Goal: Task Accomplishment & Management: Complete application form

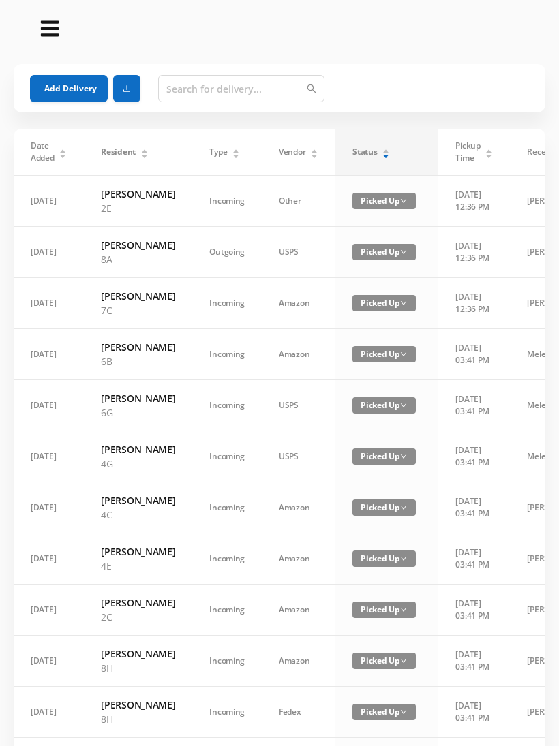
click at [370, 146] on div "Status" at bounding box center [370, 152] width 37 height 12
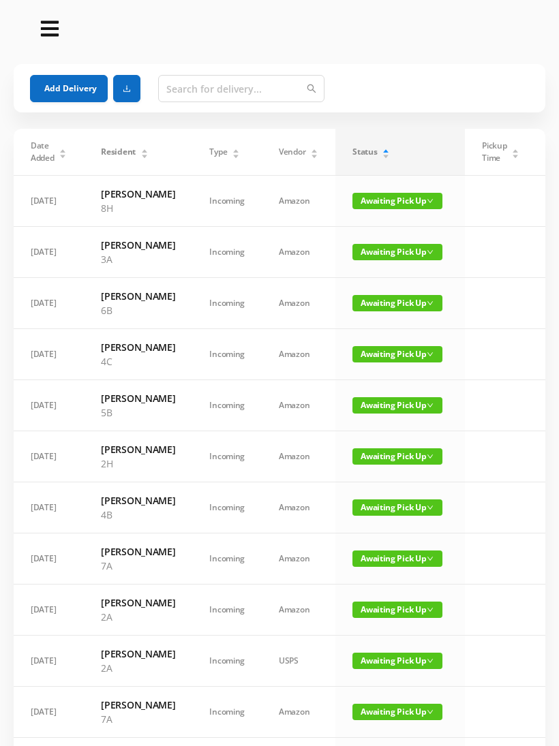
click at [64, 80] on button "Add Delivery" at bounding box center [69, 88] width 78 height 27
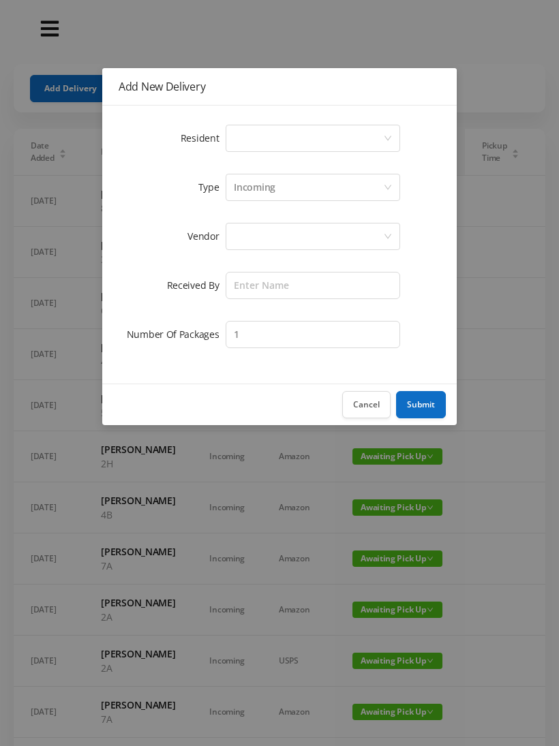
click at [242, 136] on div "Select a person" at bounding box center [308, 138] width 149 height 26
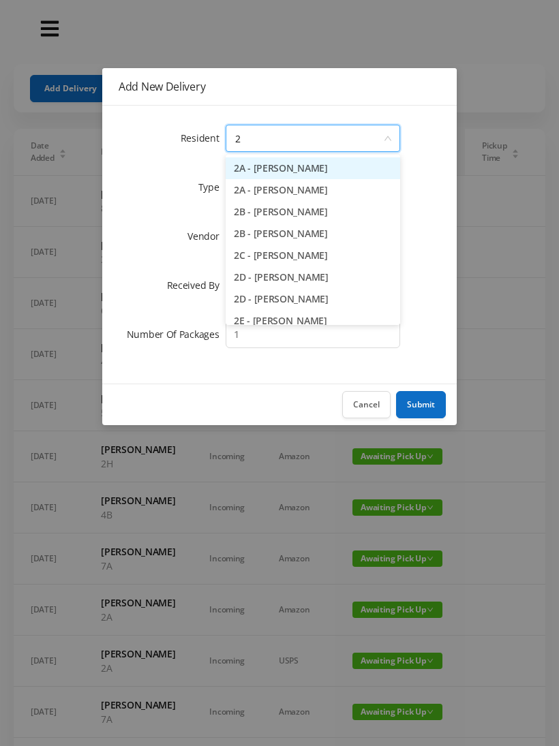
type input "2a"
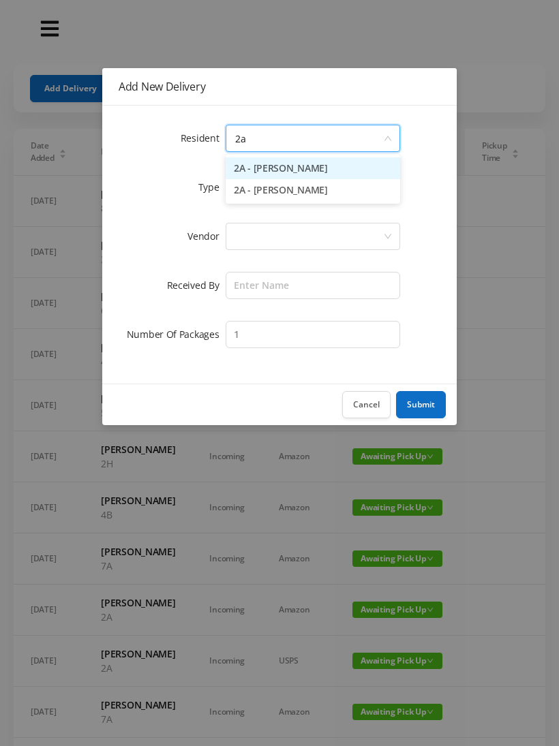
click at [260, 192] on li "2A - [PERSON_NAME]" at bounding box center [313, 190] width 174 height 22
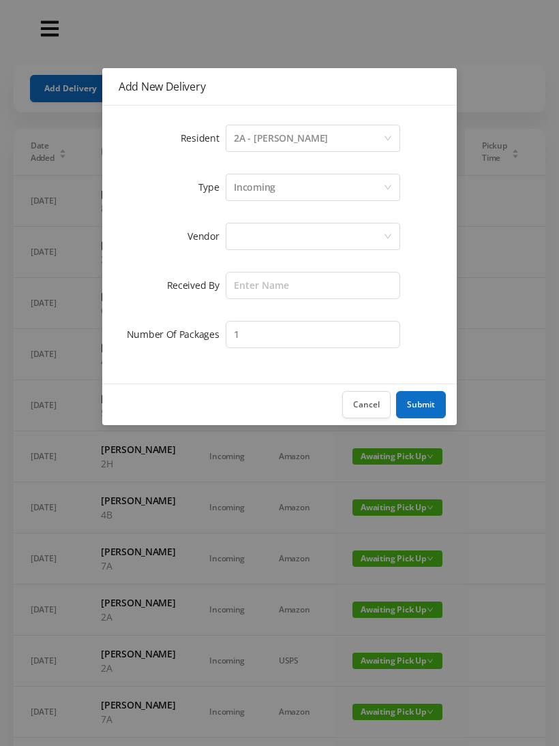
click at [240, 236] on div at bounding box center [308, 237] width 149 height 26
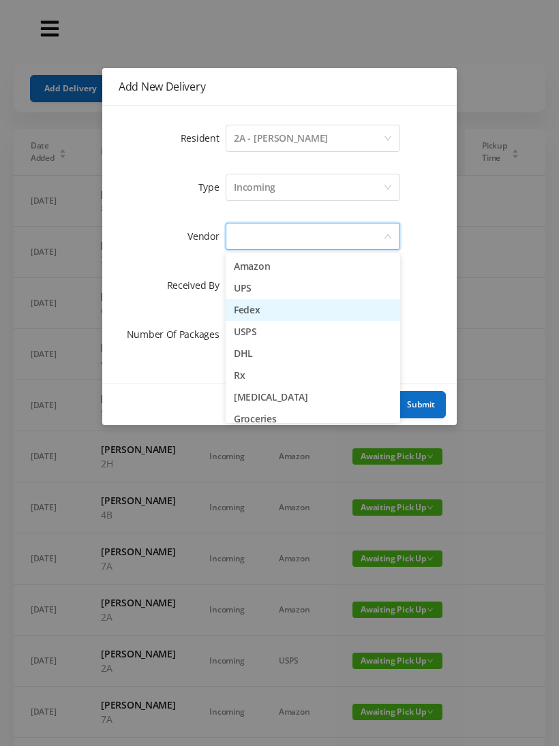
click at [234, 309] on li "Fedex" at bounding box center [313, 310] width 174 height 22
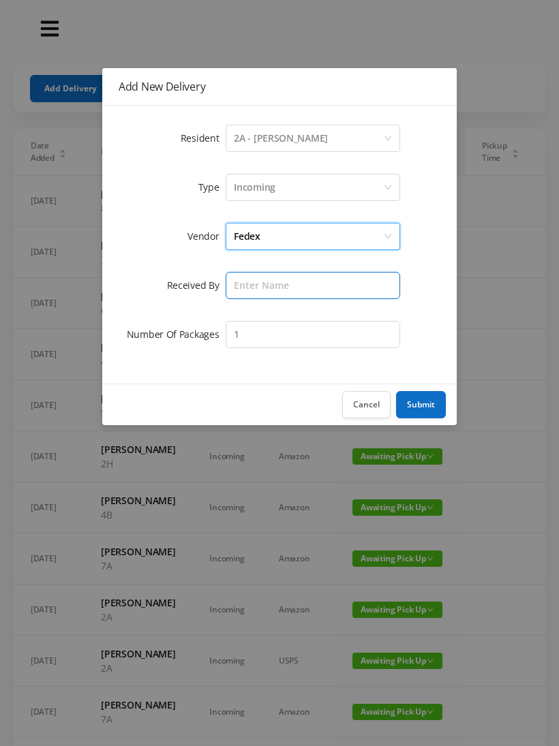
click at [238, 281] on input "text" at bounding box center [313, 285] width 174 height 27
type input "[PERSON_NAME]"
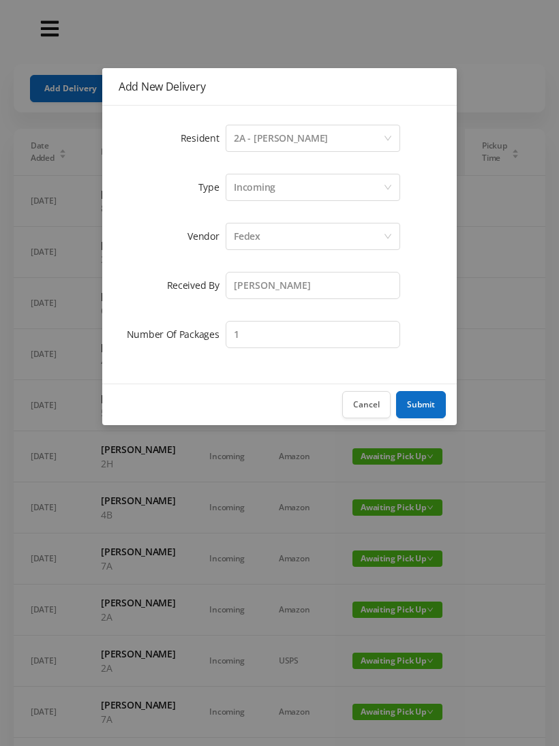
click at [418, 401] on button "Submit" at bounding box center [421, 404] width 50 height 27
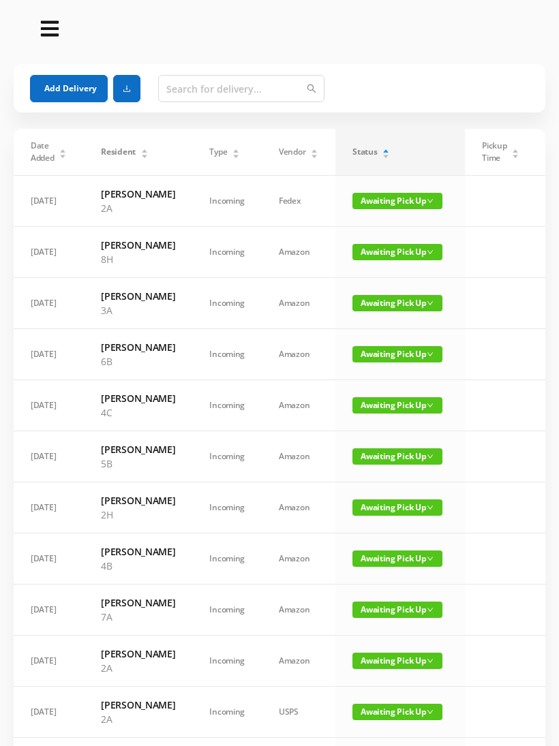
click at [55, 88] on button "Add Delivery" at bounding box center [69, 88] width 78 height 27
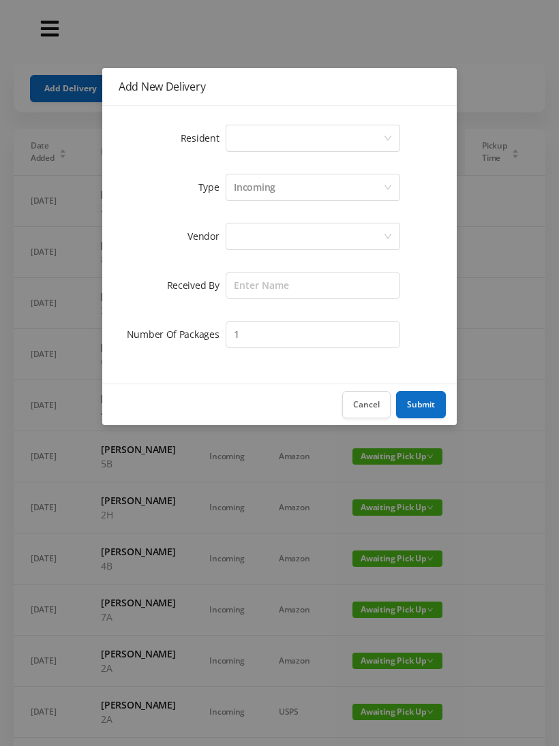
click at [236, 136] on div "Select a person" at bounding box center [308, 138] width 149 height 26
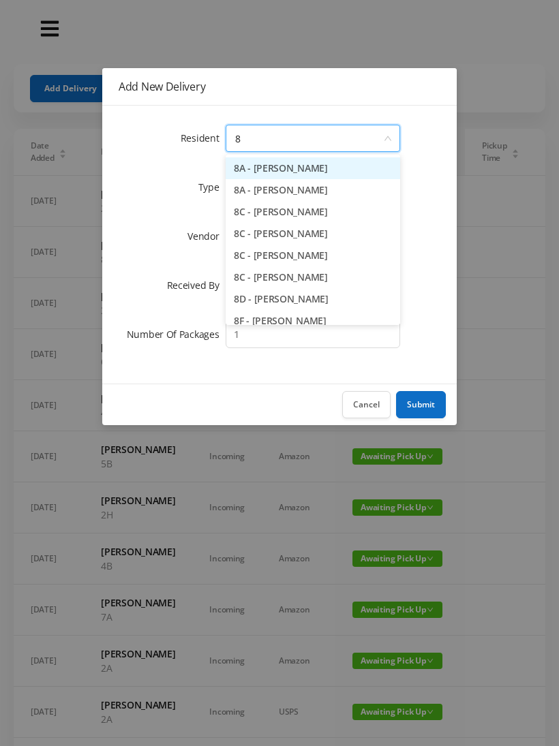
type input "8f"
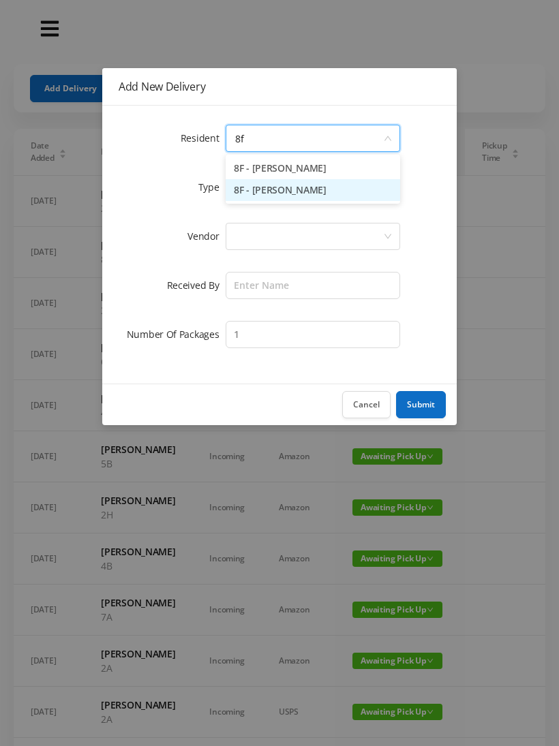
click at [258, 189] on li "8F - [PERSON_NAME]" at bounding box center [313, 190] width 174 height 22
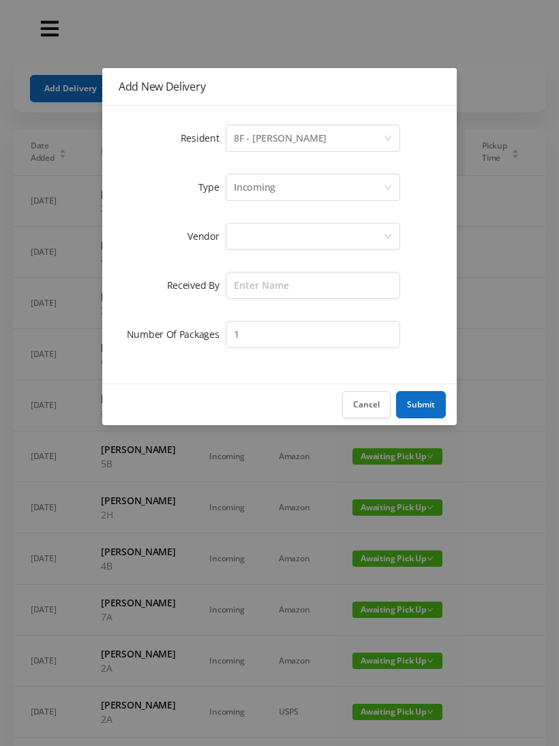
click at [234, 244] on div at bounding box center [308, 237] width 149 height 26
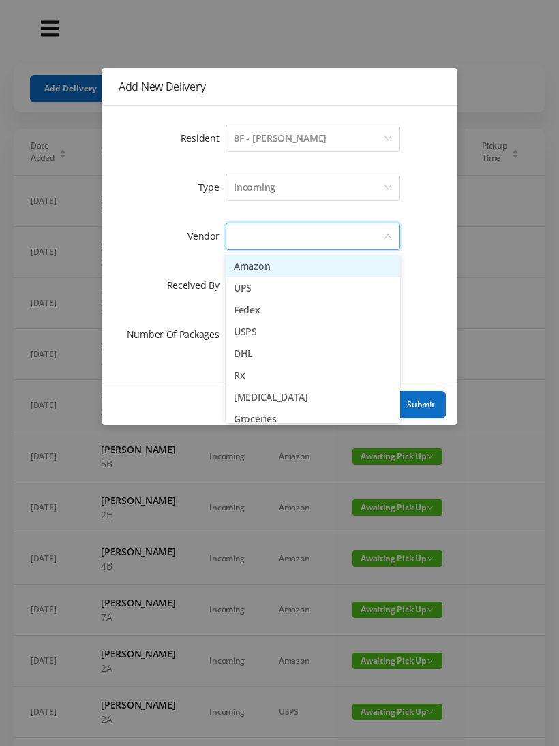
click at [239, 309] on li "Fedex" at bounding box center [313, 310] width 174 height 22
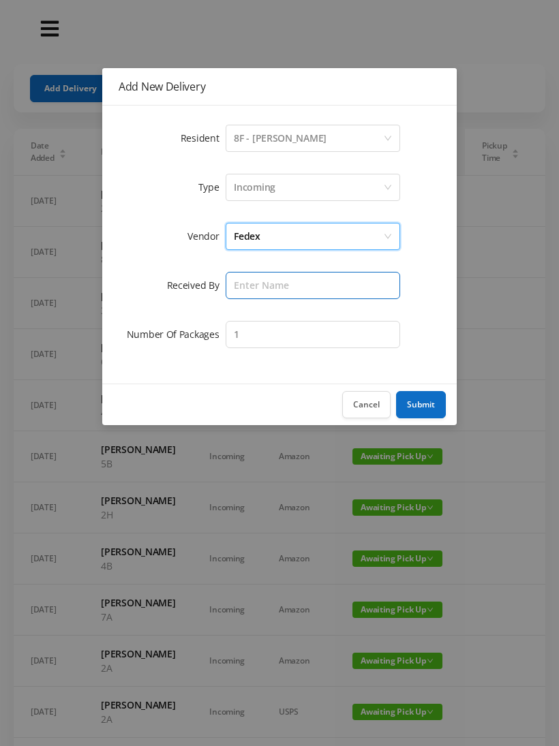
click at [234, 282] on input "text" at bounding box center [313, 285] width 174 height 27
type input "[PERSON_NAME]"
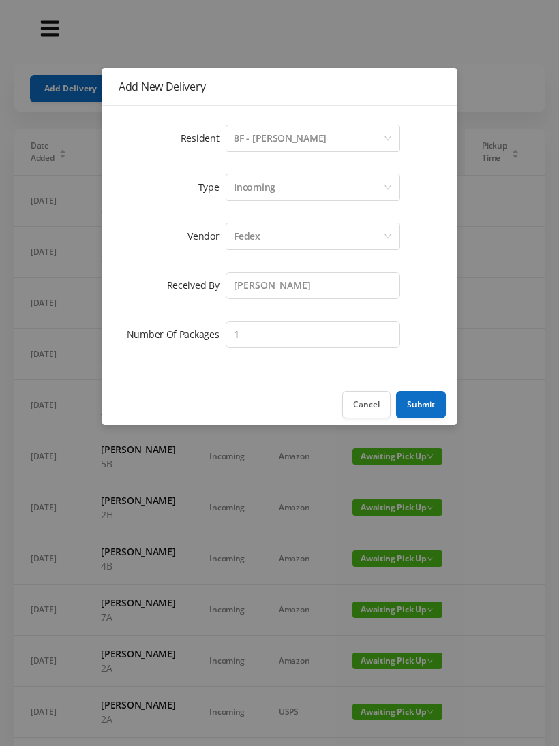
click at [411, 399] on button "Submit" at bounding box center [421, 404] width 50 height 27
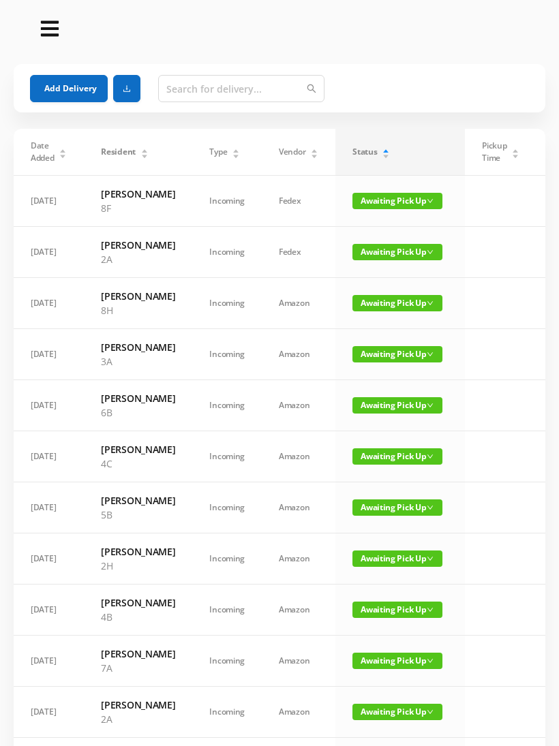
click at [56, 79] on button "Add Delivery" at bounding box center [69, 88] width 78 height 27
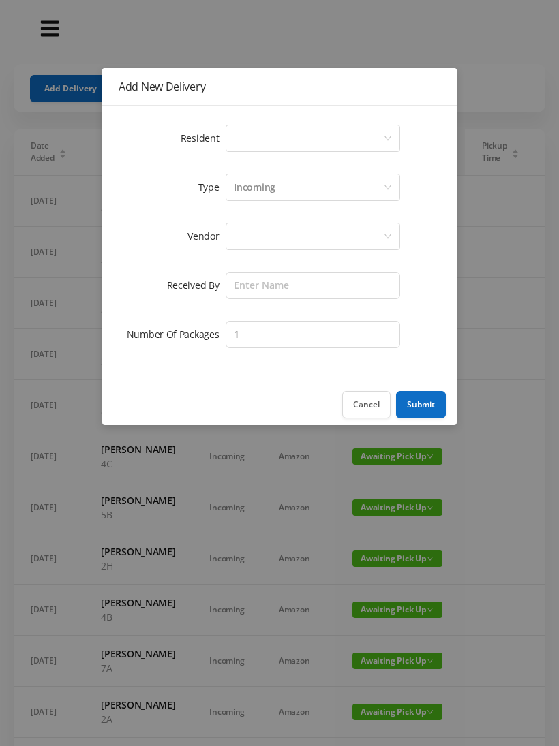
click at [241, 125] on div "Select a person" at bounding box center [308, 138] width 149 height 26
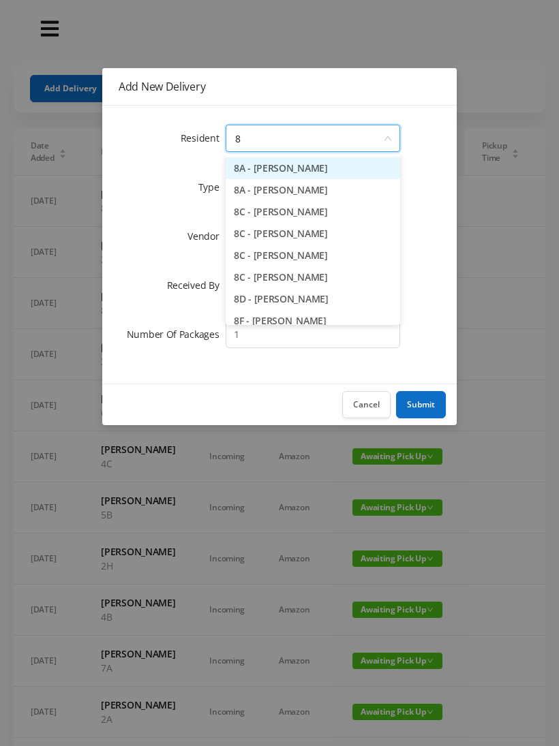
type input "8g"
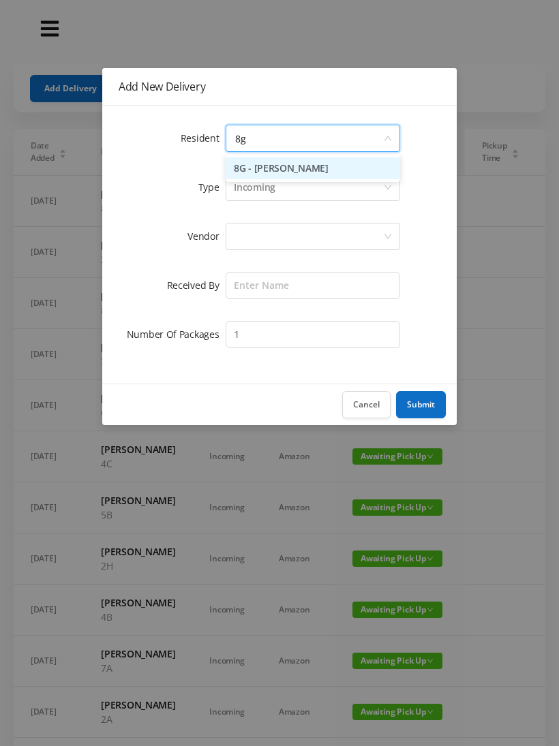
click at [254, 159] on li "8G - [PERSON_NAME]" at bounding box center [313, 168] width 174 height 22
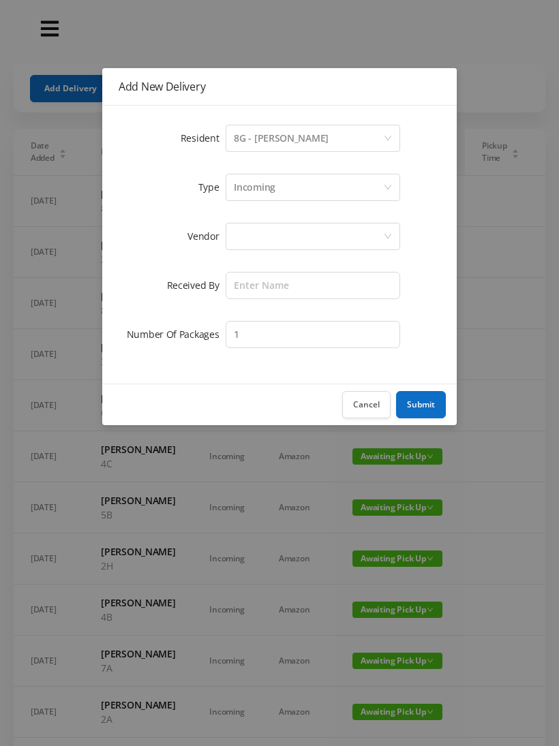
click at [241, 239] on div at bounding box center [308, 237] width 149 height 26
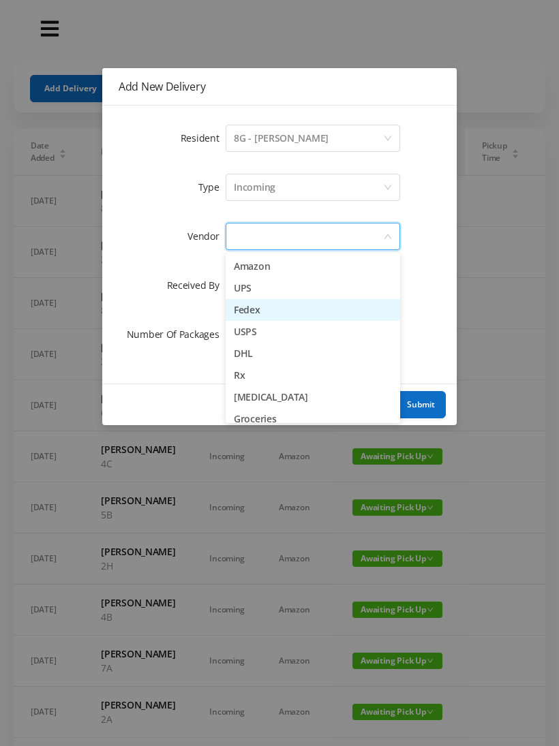
click at [239, 308] on li "Fedex" at bounding box center [313, 310] width 174 height 22
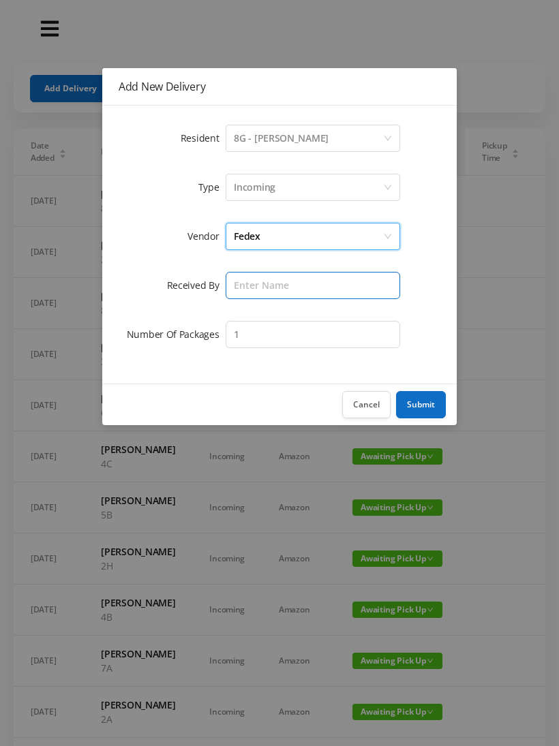
click at [234, 286] on input "text" at bounding box center [313, 285] width 174 height 27
type input "[PERSON_NAME]"
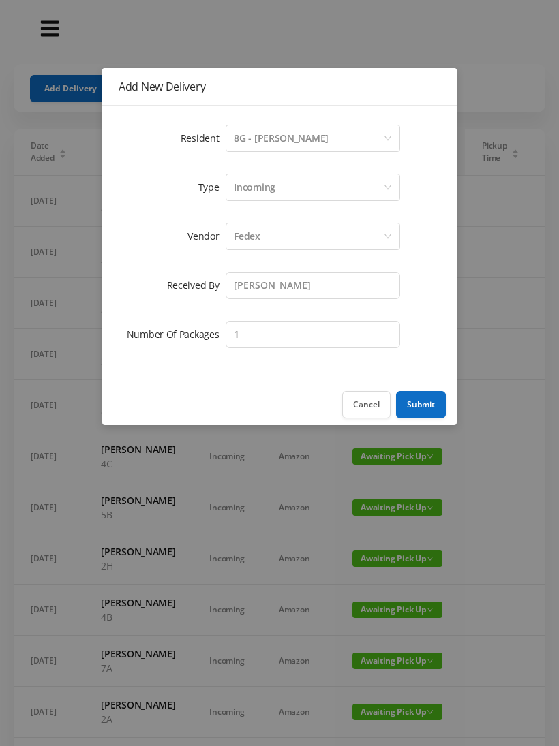
click at [414, 405] on button "Submit" at bounding box center [421, 404] width 50 height 27
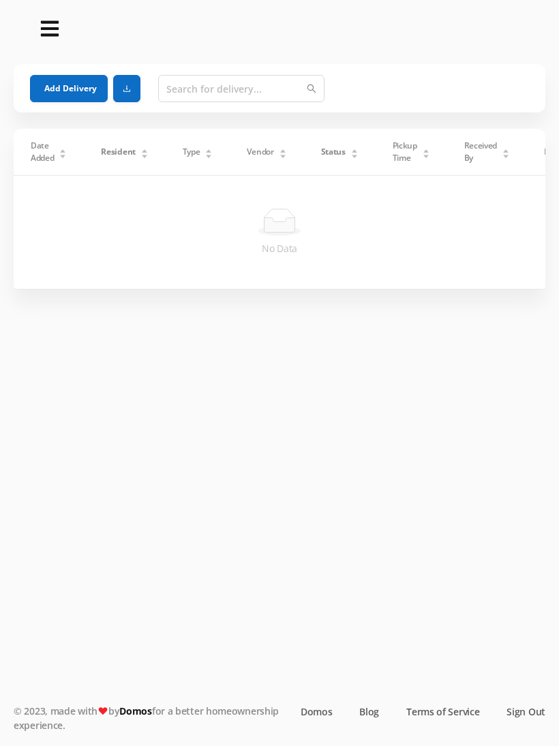
click at [54, 85] on button "Add Delivery" at bounding box center [69, 88] width 78 height 27
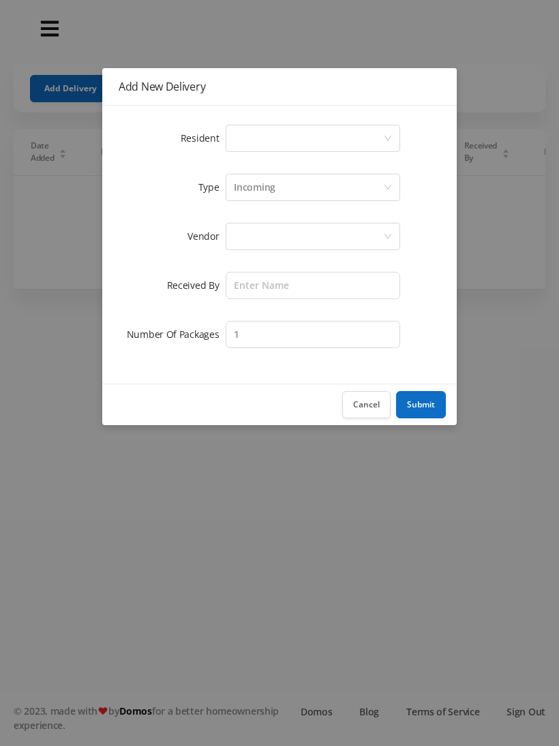
click at [120, 506] on div "Add New Delivery Resident Select a person Type Incoming Vendor Received By Numb…" at bounding box center [279, 373] width 559 height 746
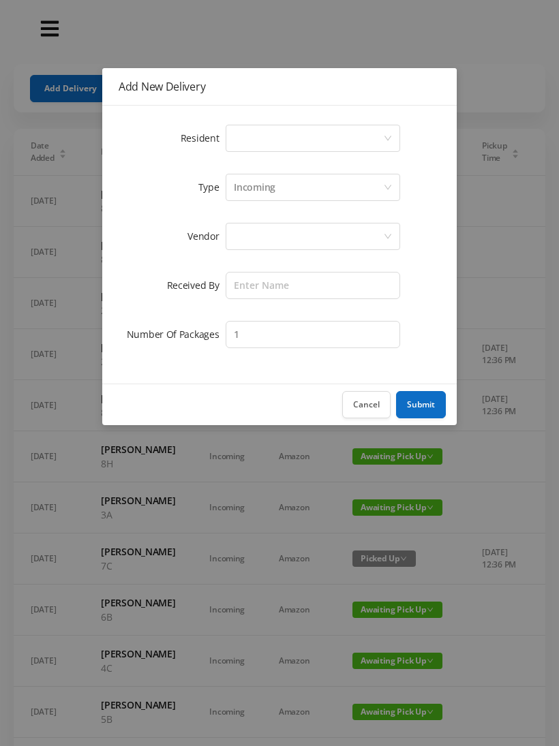
click at [358, 407] on button "Cancel" at bounding box center [366, 404] width 48 height 27
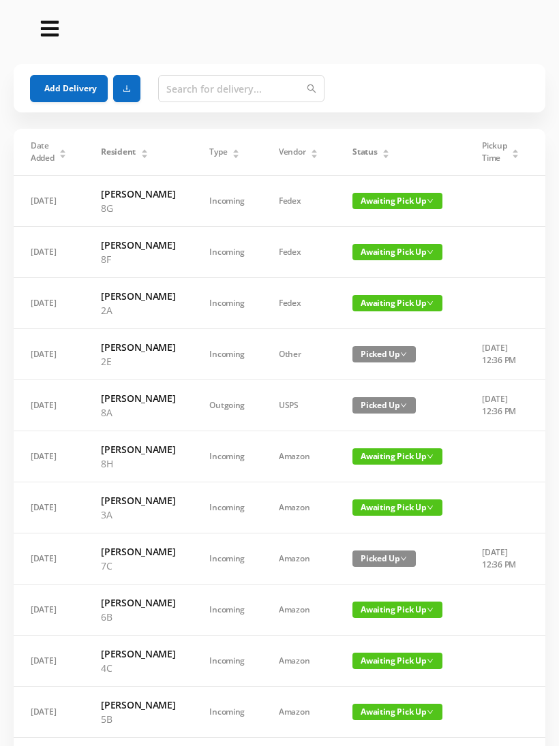
click at [367, 146] on div "Status" at bounding box center [370, 152] width 37 height 12
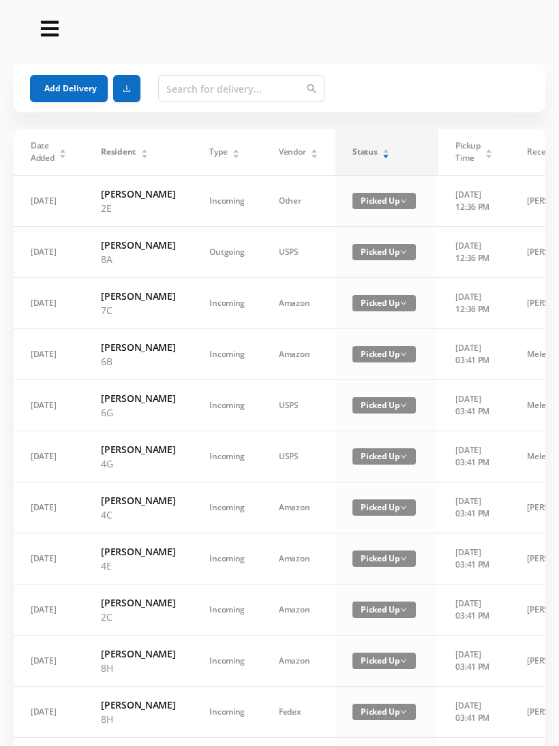
click at [382, 146] on div "Status" at bounding box center [370, 152] width 37 height 12
